Goal: Navigation & Orientation: Understand site structure

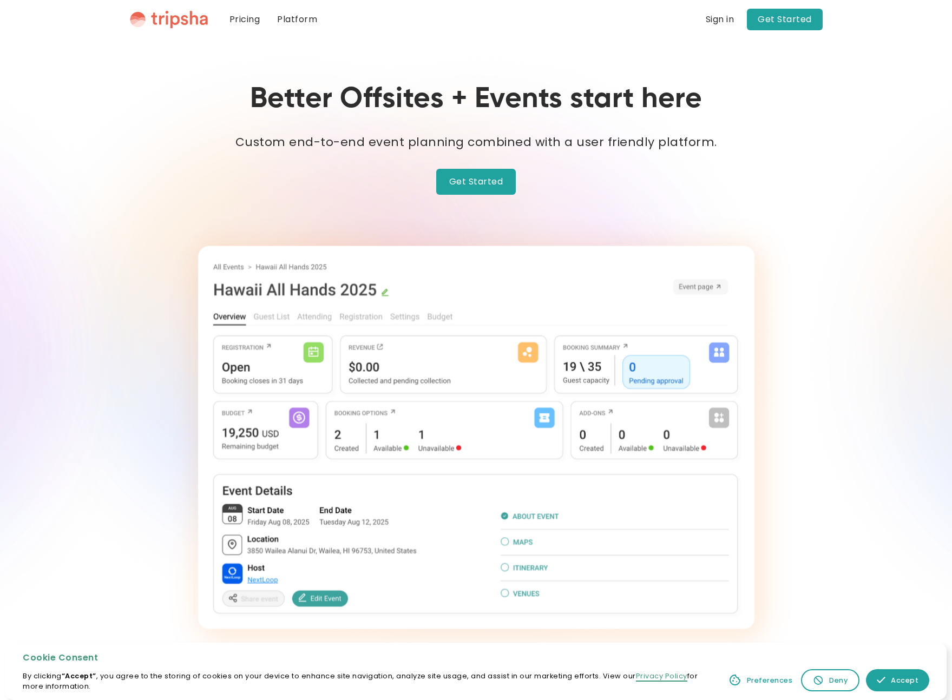
click at [837, 683] on div "Deny" at bounding box center [838, 681] width 18 height 10
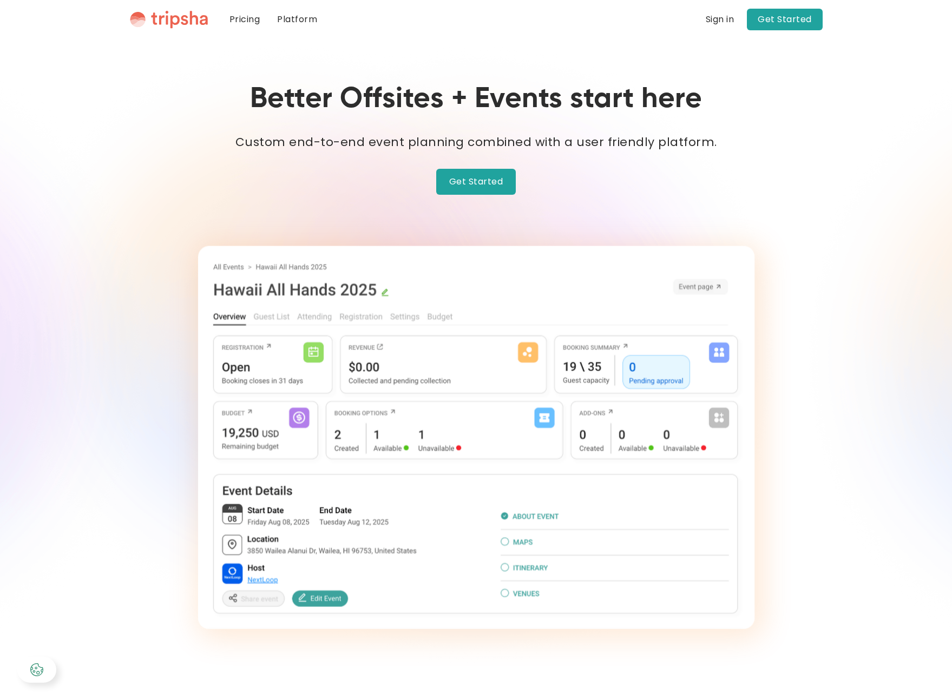
click at [476, 185] on link "Get Started" at bounding box center [476, 182] width 80 height 26
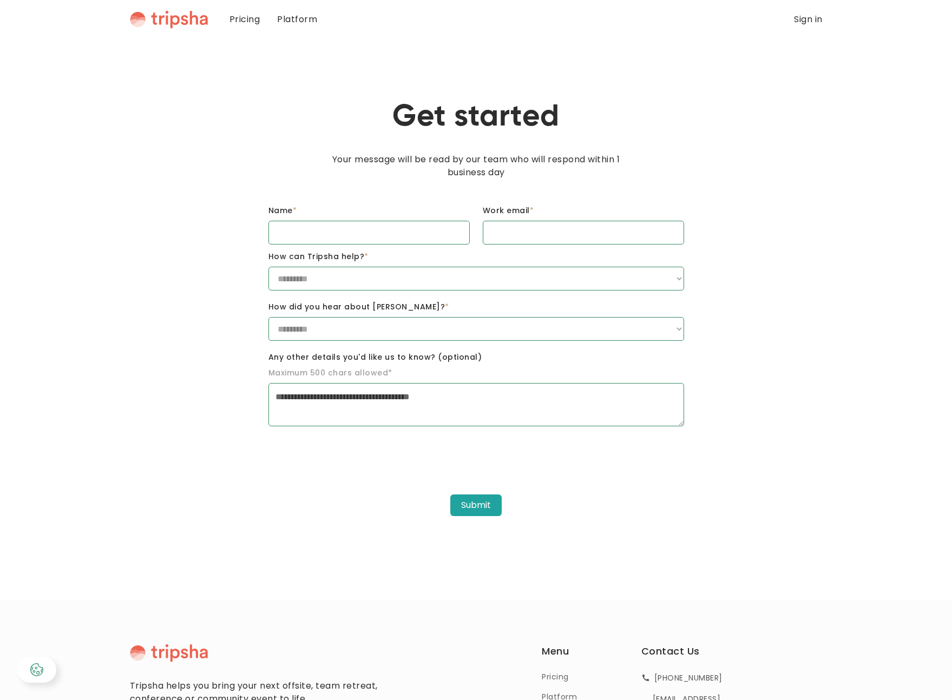
click at [258, 17] on link "Pricing" at bounding box center [245, 19] width 48 height 39
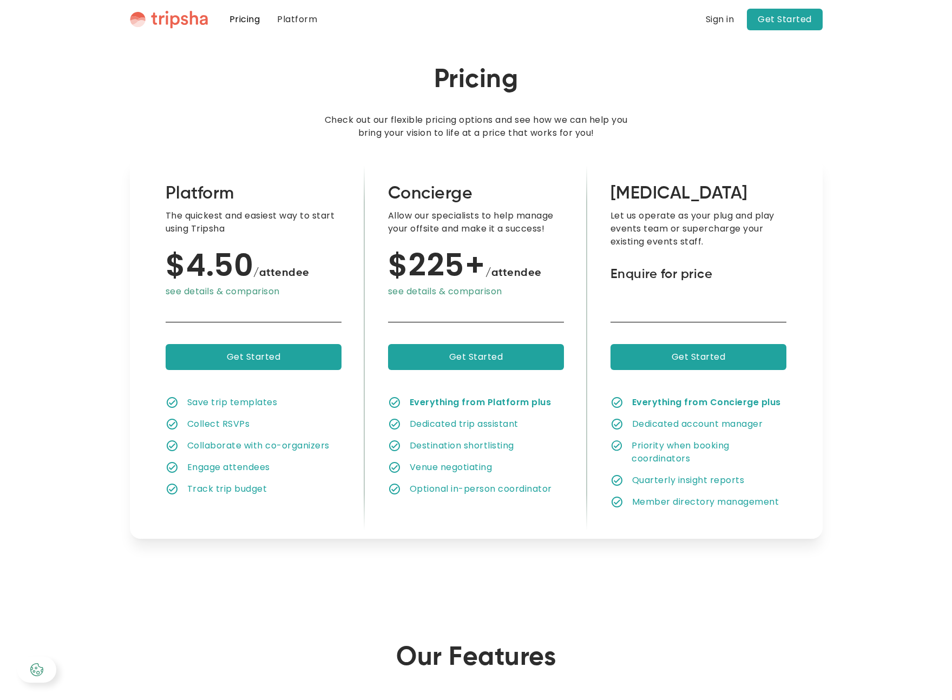
click at [318, 16] on link "Platform" at bounding box center [296, 19] width 57 height 39
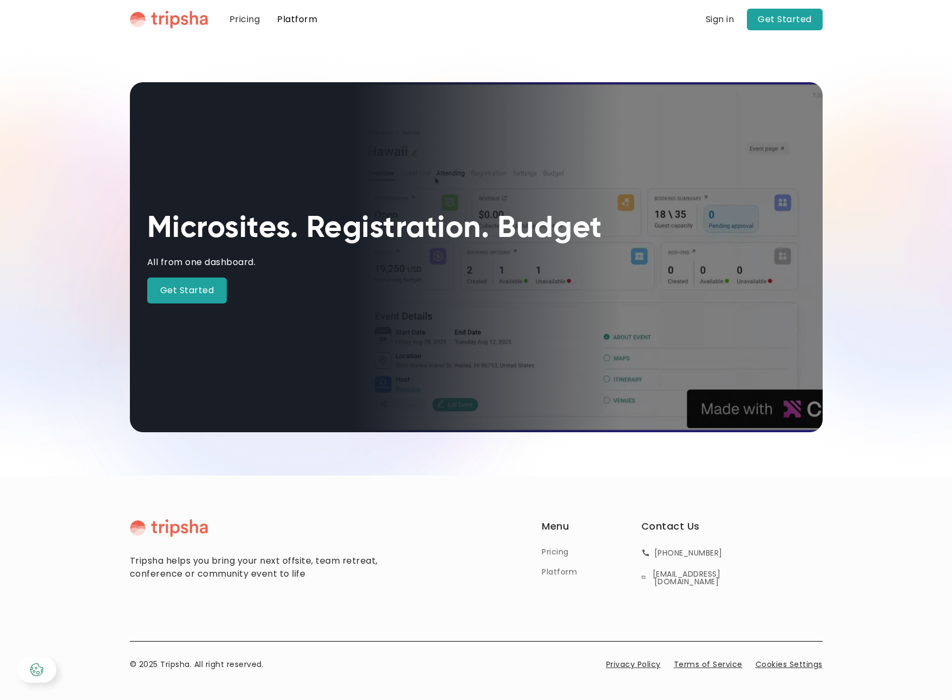
click at [89, 317] on div "Microsites. Registration. Budget All from one dashboard. Get Started" at bounding box center [476, 257] width 952 height 437
click at [178, 29] on div "Pricing Platform Blog Blogs About Page one Lorem ipsum dolor sit amet consectet…" at bounding box center [476, 19] width 693 height 39
click at [180, 24] on img "home" at bounding box center [169, 19] width 78 height 18
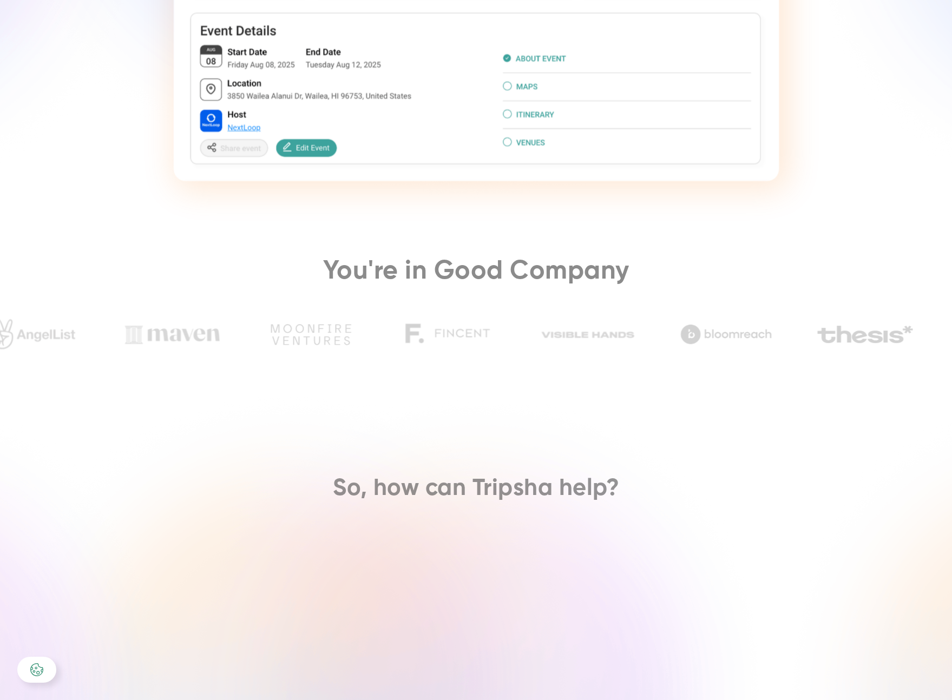
scroll to position [1185, 0]
